Goal: Information Seeking & Learning: Learn about a topic

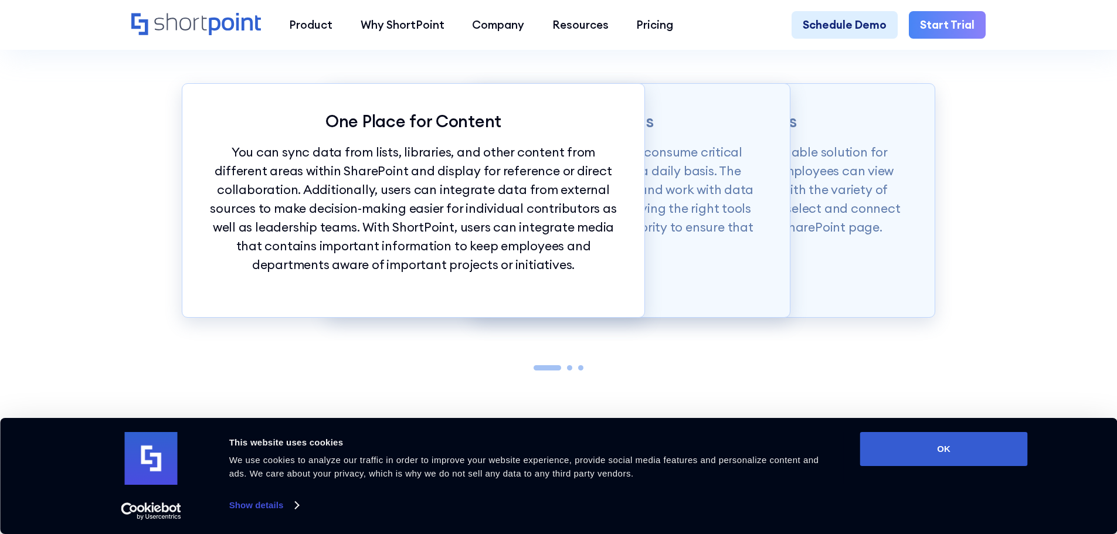
scroll to position [1349, 0]
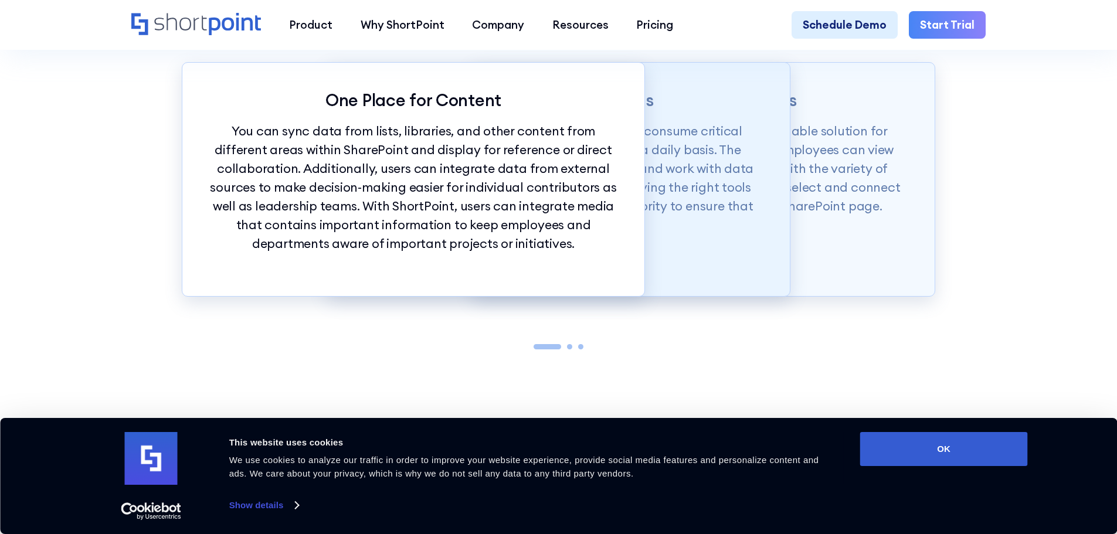
click at [724, 178] on p "Employees use several work applications and consume critical resources from dif…" at bounding box center [558, 178] width 407 height 113
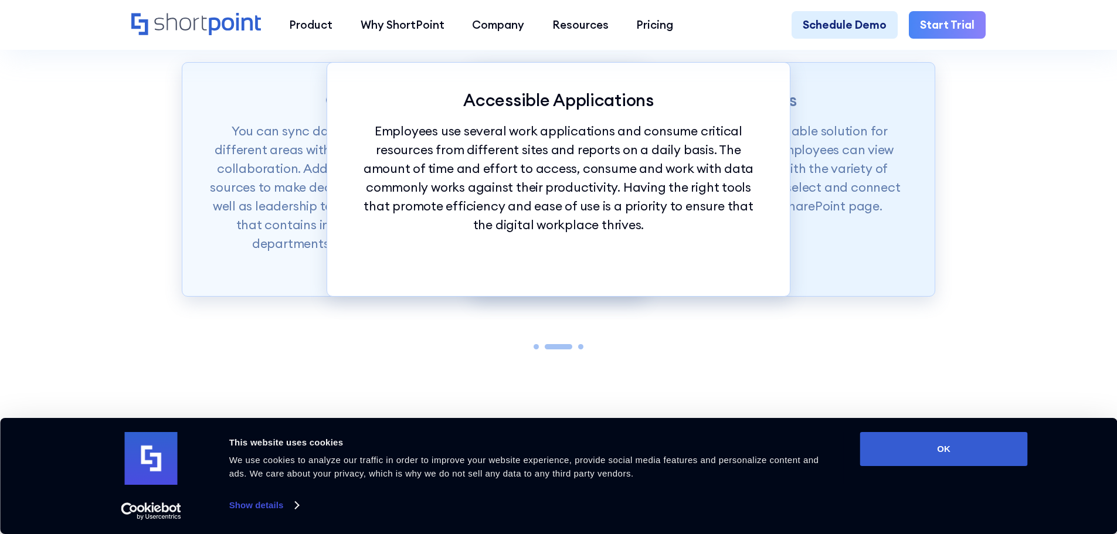
click at [830, 205] on p "ShortPoint Connect provides a quick and valuable solution for integrating all c…" at bounding box center [703, 169] width 407 height 94
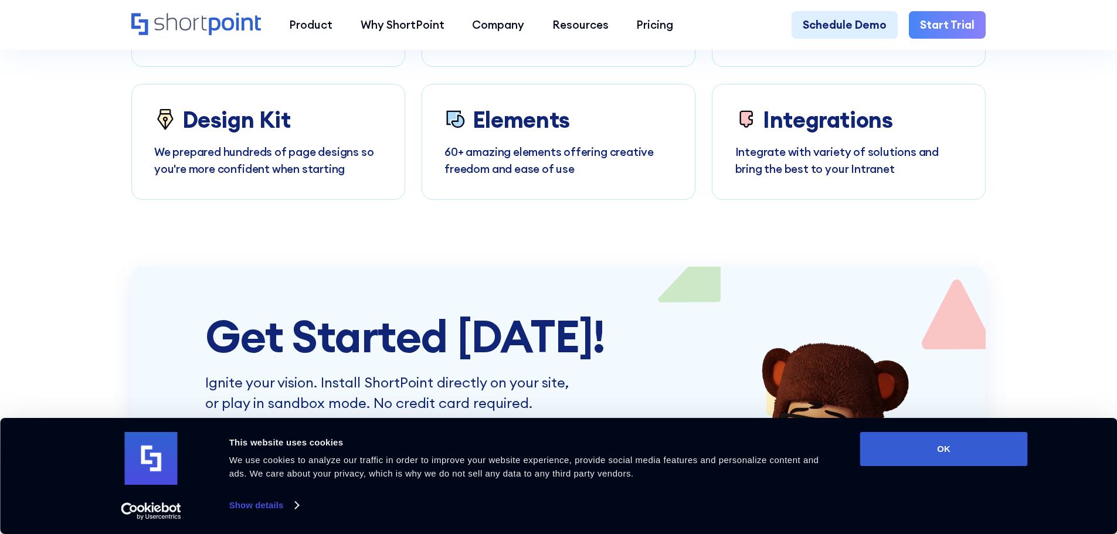
scroll to position [6334, 0]
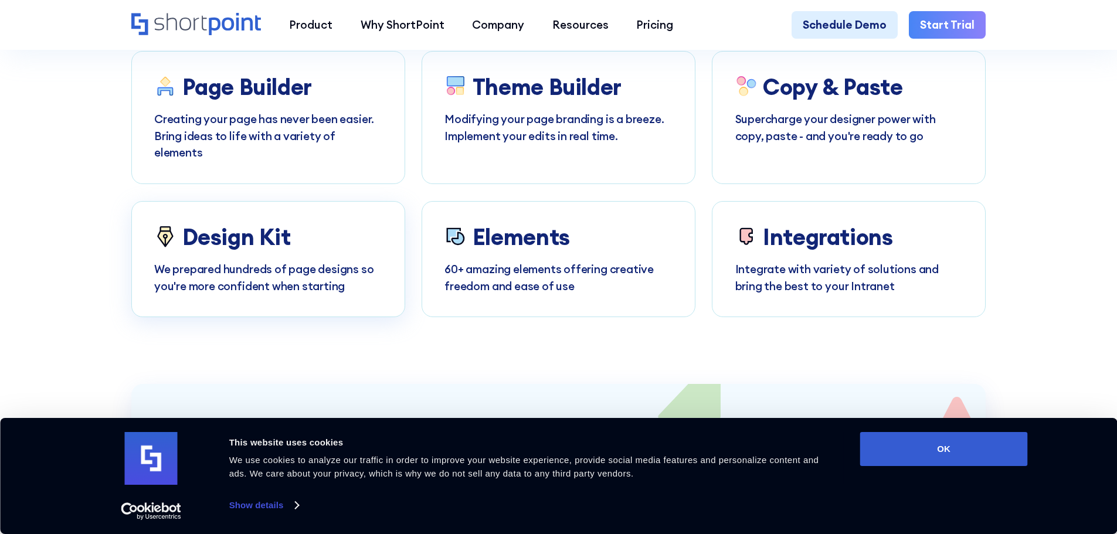
click at [297, 278] on p "We prepared hundreds of page designs so you're more confident when starting" at bounding box center [268, 277] width 228 height 33
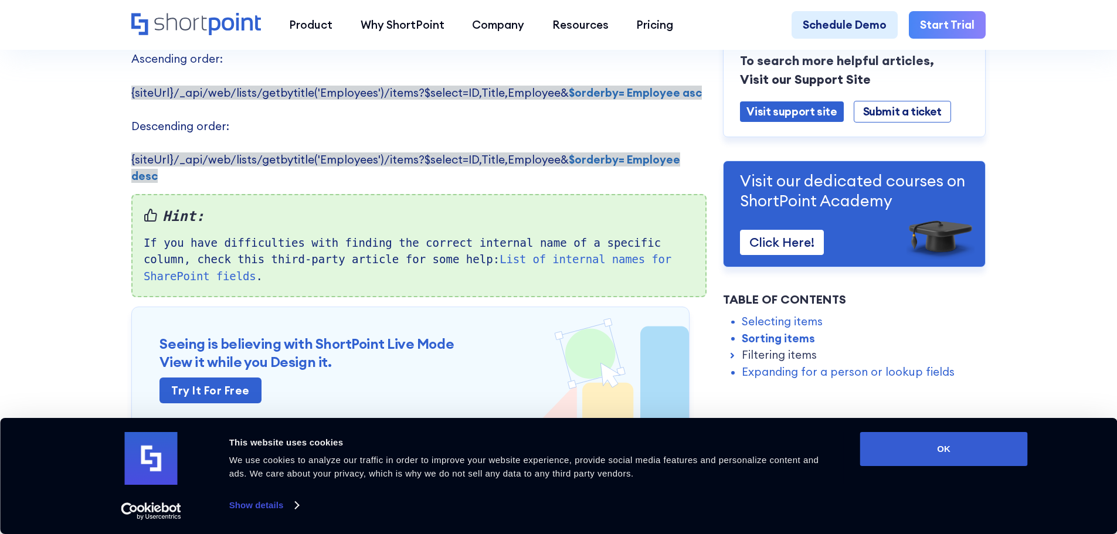
scroll to position [1173, 0]
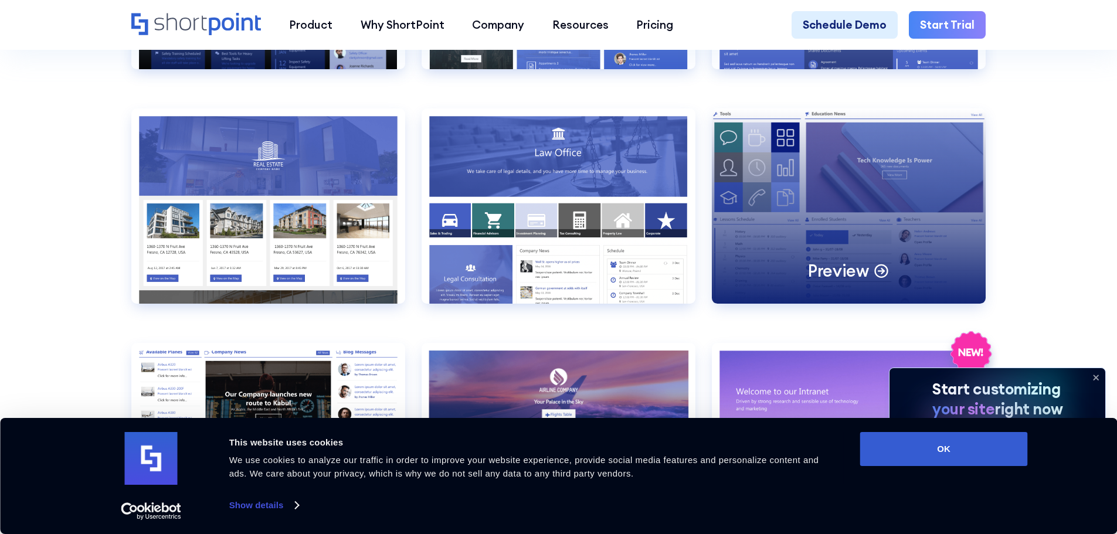
scroll to position [1466, 0]
